Goal: Find specific page/section: Find specific page/section

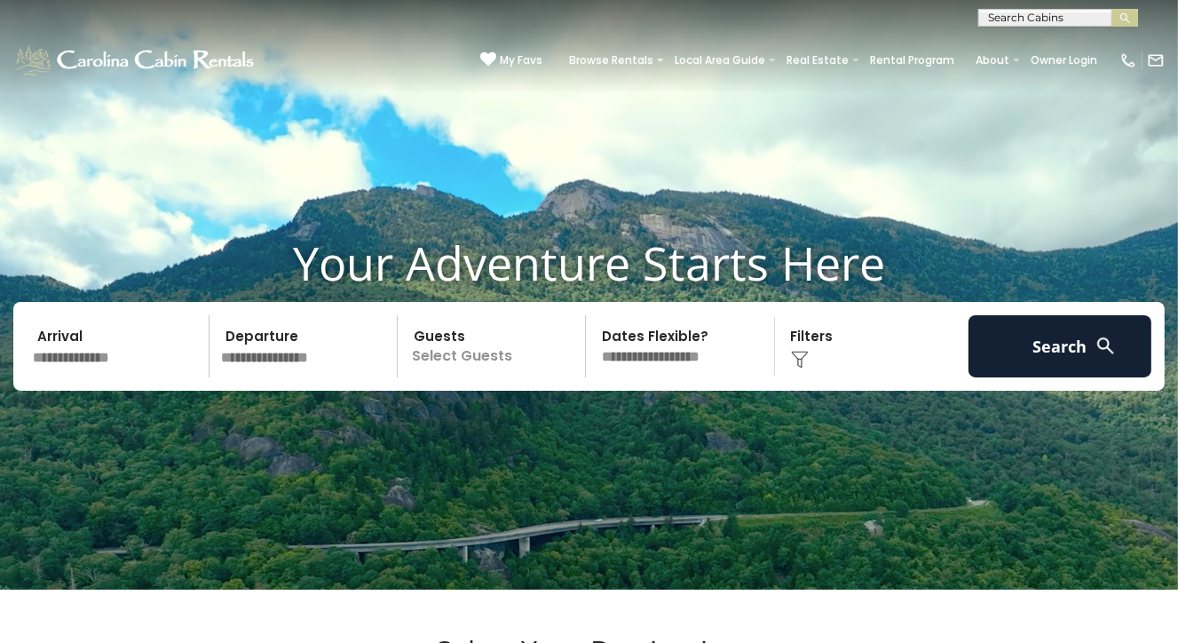
click at [1025, 18] on input "text" at bounding box center [1056, 21] width 155 height 18
type input "**********"
click at [1130, 17] on img "submit" at bounding box center [1125, 18] width 13 height 13
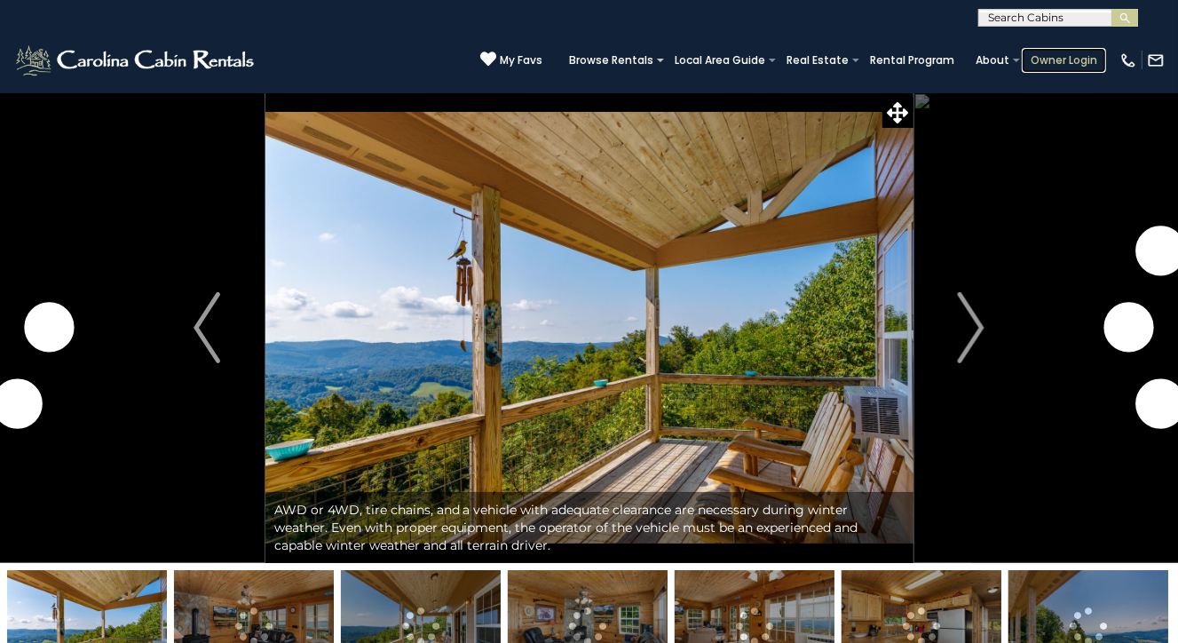
click at [1080, 59] on link "Owner Login" at bounding box center [1064, 60] width 84 height 25
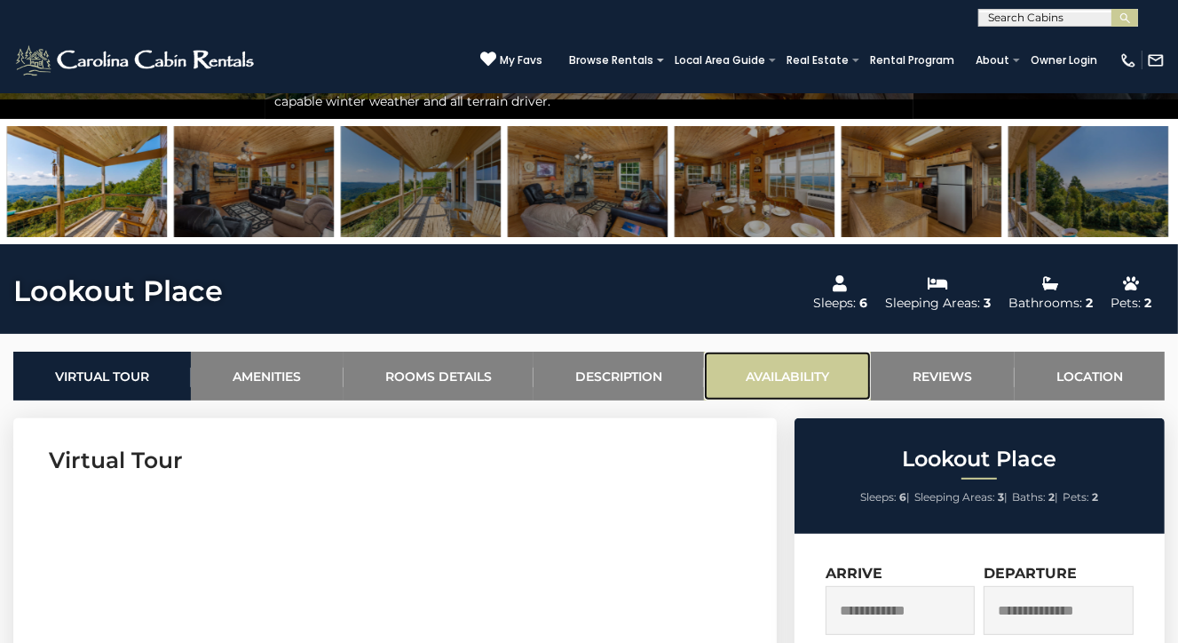
click at [818, 363] on link "Availability" at bounding box center [787, 376] width 167 height 49
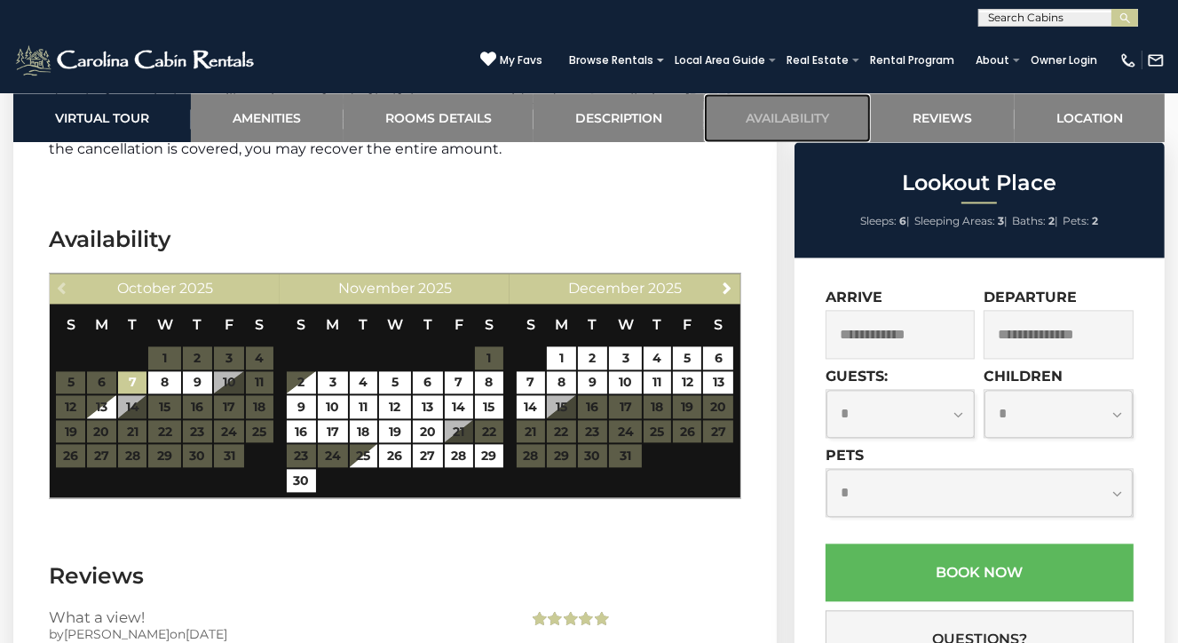
scroll to position [3239, 0]
